Goal: Task Accomplishment & Management: Use online tool/utility

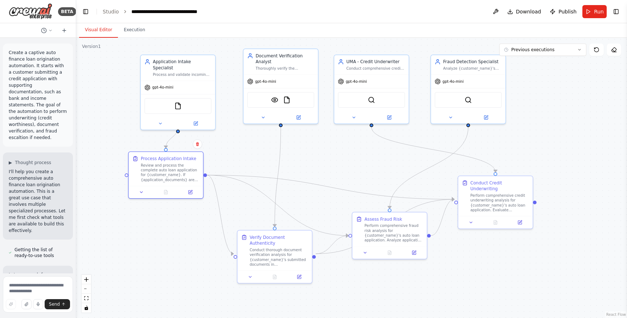
scroll to position [2210, 0]
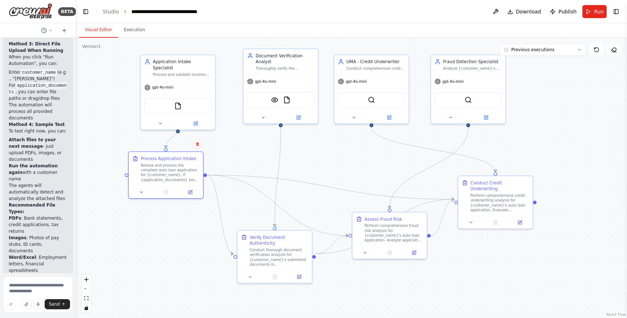
click at [535, 141] on div ".deletable-edge-delete-btn { width: 20px; height: 20px; border: 0px solid #ffff…" at bounding box center [351, 178] width 551 height 280
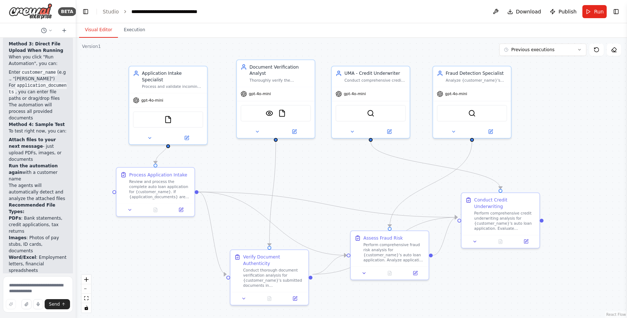
drag, startPoint x: 536, startPoint y: 117, endPoint x: 543, endPoint y: 132, distance: 16.7
click at [543, 132] on div ".deletable-edge-delete-btn { width: 20px; height: 20px; border: 0px solid #ffff…" at bounding box center [351, 178] width 551 height 280
click at [186, 135] on icon at bounding box center [187, 137] width 4 height 4
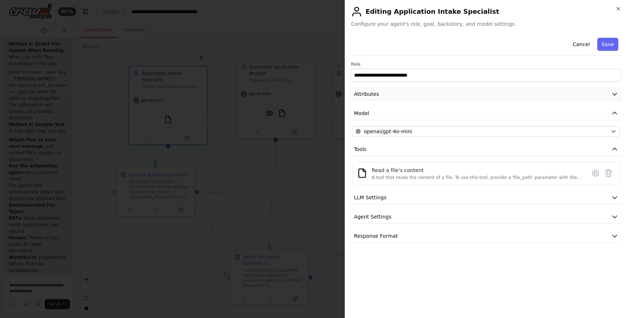
click at [616, 95] on icon "button" at bounding box center [614, 93] width 7 height 7
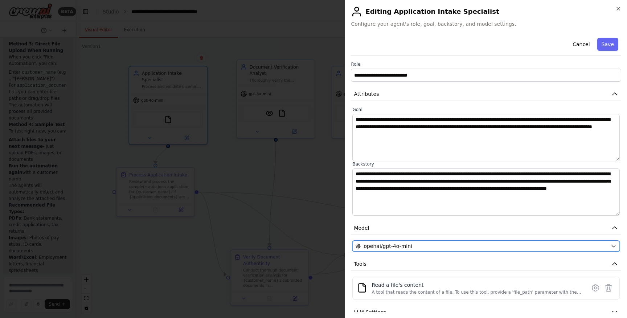
click at [613, 247] on icon "button" at bounding box center [614, 246] width 6 height 6
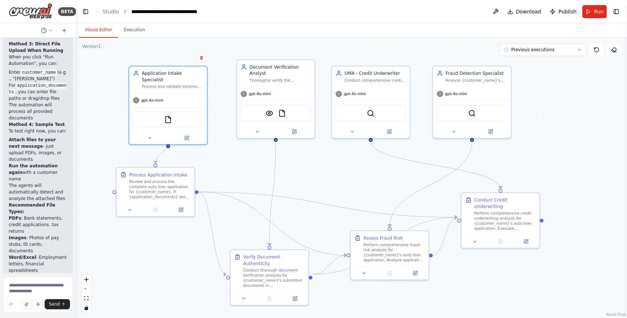
click at [107, 67] on div ".deletable-edge-delete-btn { width: 20px; height: 20px; border: 0px solid #ffff…" at bounding box center [351, 178] width 551 height 280
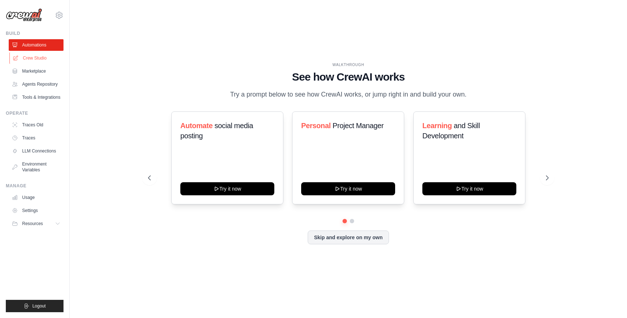
click at [25, 53] on link "Crew Studio" at bounding box center [36, 58] width 55 height 12
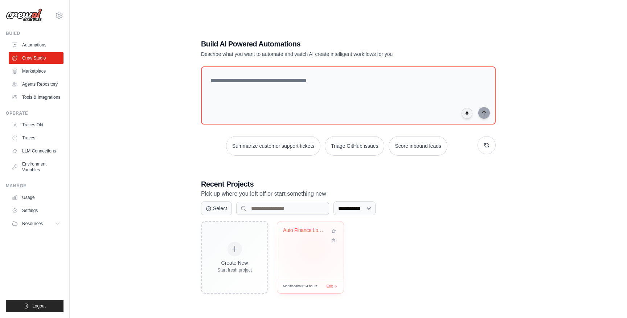
click at [312, 248] on div "Auto Finance Loan Origination Syste..." at bounding box center [310, 249] width 66 height 57
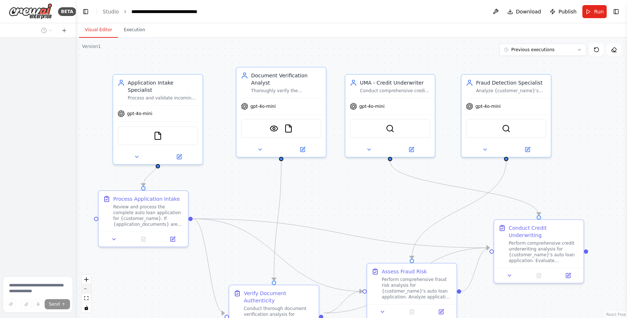
click at [89, 288] on button "zoom out" at bounding box center [86, 288] width 9 height 9
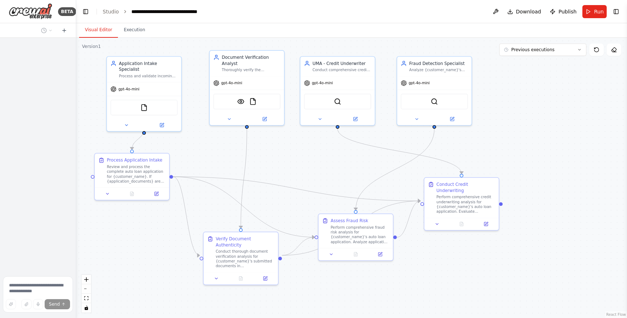
drag, startPoint x: 153, startPoint y: 280, endPoint x: 107, endPoint y: 245, distance: 58.0
click at [107, 245] on div ".deletable-edge-delete-btn { width: 20px; height: 20px; border: 0px solid #ffff…" at bounding box center [351, 178] width 551 height 280
click at [136, 85] on span "gpt-4o-mini" at bounding box center [128, 87] width 21 height 5
click at [164, 122] on icon at bounding box center [161, 124] width 5 height 5
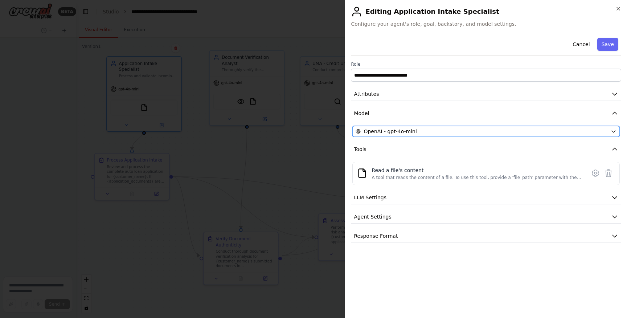
click at [469, 129] on div "OpenAI - gpt-4o-mini" at bounding box center [482, 131] width 252 height 7
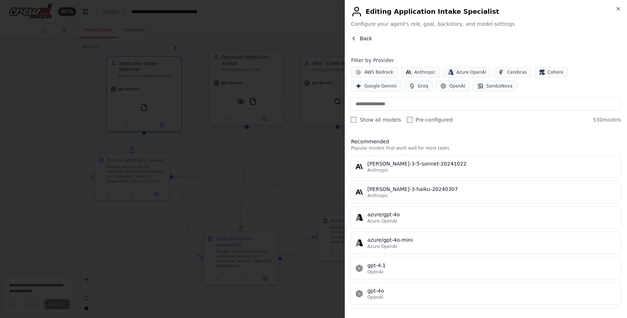
click at [362, 36] on span "Back" at bounding box center [366, 38] width 12 height 7
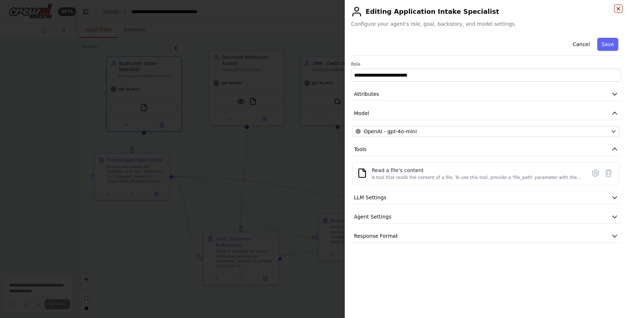
click at [616, 9] on icon "button" at bounding box center [618, 9] width 6 height 6
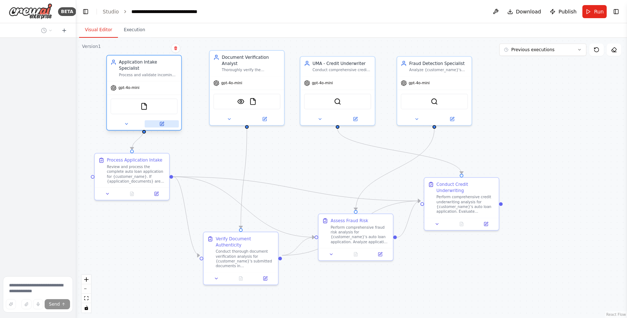
click at [161, 122] on icon at bounding box center [162, 123] width 3 height 3
click at [161, 122] on icon at bounding box center [162, 124] width 4 height 4
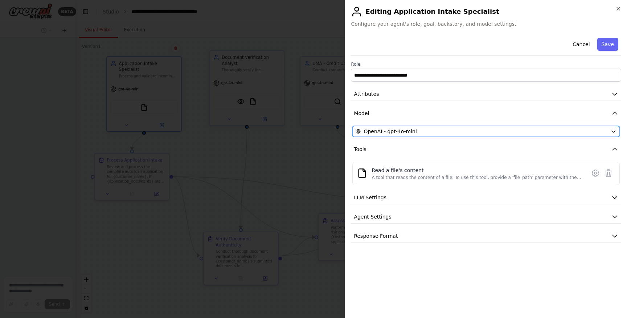
click at [613, 132] on icon "button" at bounding box center [613, 132] width 3 height 2
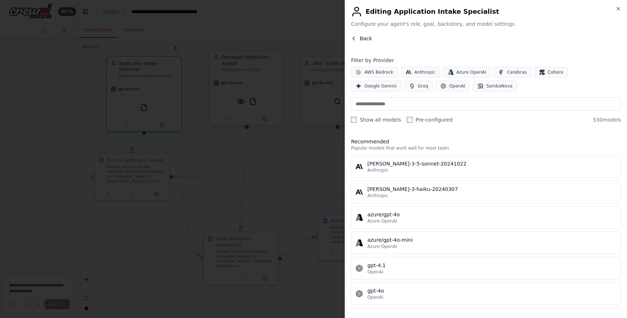
click at [353, 37] on icon "button" at bounding box center [354, 39] width 6 height 6
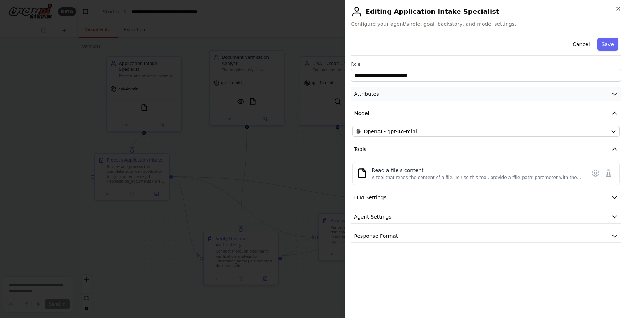
click at [615, 94] on icon "button" at bounding box center [614, 93] width 7 height 7
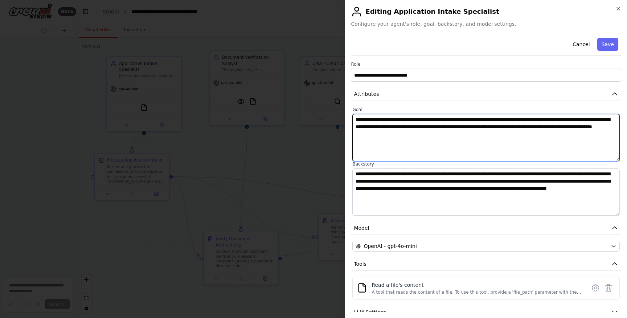
drag, startPoint x: 504, startPoint y: 135, endPoint x: 356, endPoint y: 114, distance: 148.8
click at [356, 114] on textarea "**********" at bounding box center [485, 137] width 267 height 47
click at [426, 145] on textarea "**********" at bounding box center [485, 137] width 267 height 47
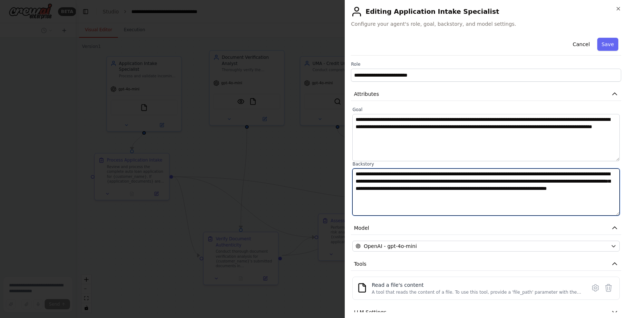
drag, startPoint x: 356, startPoint y: 174, endPoint x: 522, endPoint y: 200, distance: 167.8
click at [522, 200] on textarea "**********" at bounding box center [485, 191] width 267 height 47
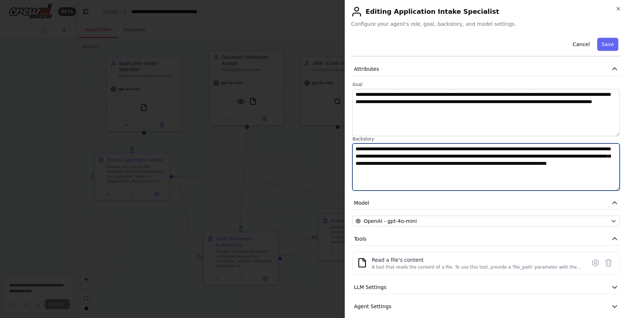
scroll to position [51, 0]
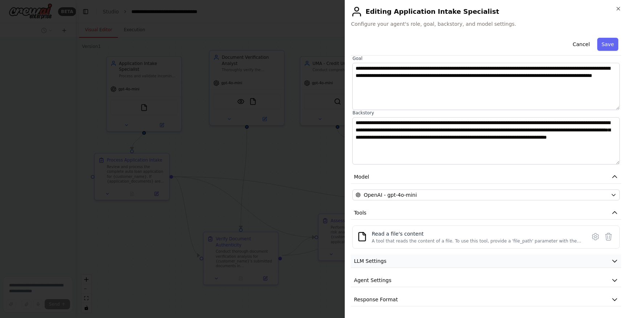
click at [615, 262] on icon "button" at bounding box center [614, 260] width 7 height 7
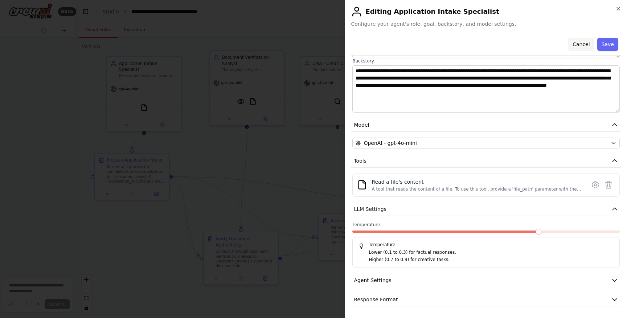
click at [577, 42] on button "Cancel" at bounding box center [581, 44] width 26 height 13
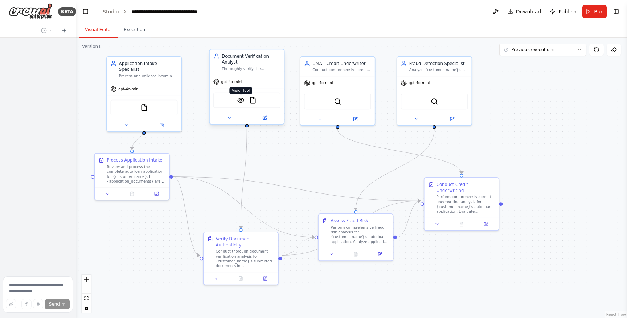
click at [240, 100] on img at bounding box center [240, 99] width 7 height 7
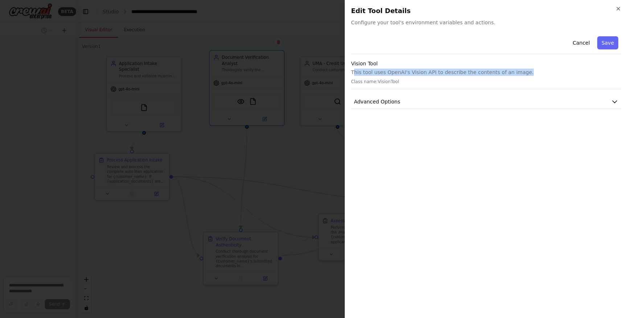
drag, startPoint x: 354, startPoint y: 75, endPoint x: 522, endPoint y: 75, distance: 168.3
click at [522, 75] on p "This tool uses OpenAI's Vision API to describe the contents of an image." at bounding box center [486, 72] width 270 height 7
click at [583, 44] on button "Cancel" at bounding box center [581, 42] width 26 height 13
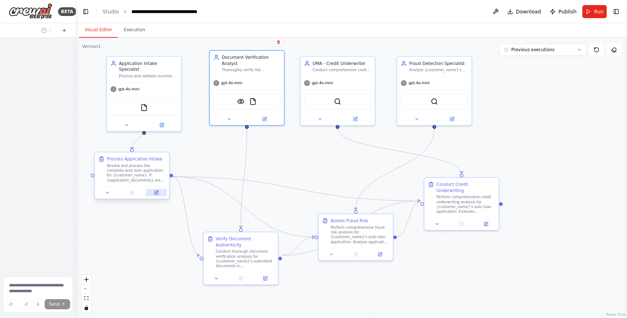
click at [156, 191] on icon at bounding box center [157, 192] width 4 height 4
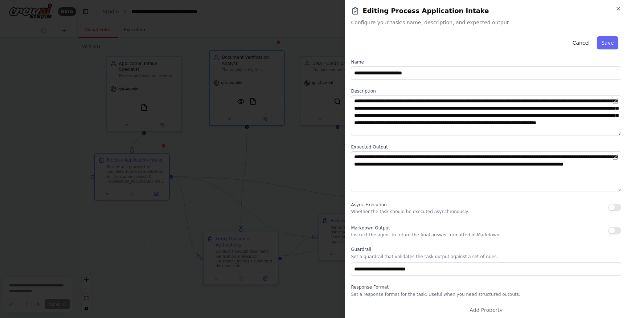
scroll to position [10, 0]
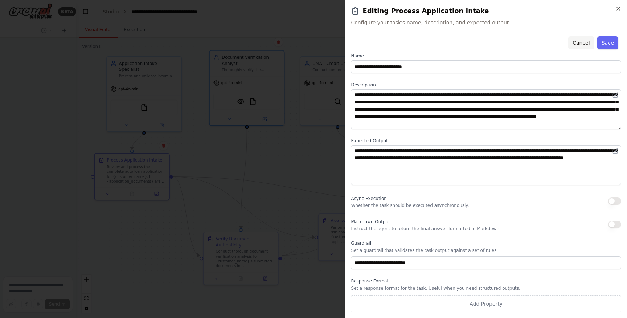
click at [585, 44] on button "Cancel" at bounding box center [581, 42] width 26 height 13
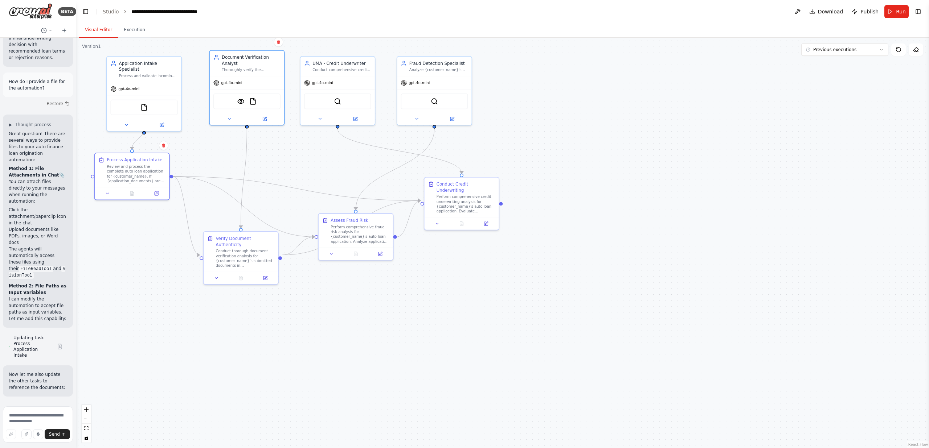
scroll to position [1816, 0]
